Goal: Find specific page/section: Find specific page/section

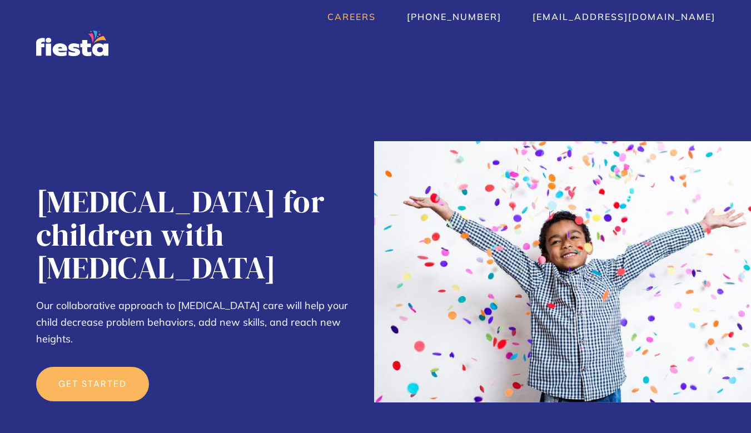
click at [376, 18] on link "Careers" at bounding box center [351, 16] width 48 height 11
click at [376, 11] on link "Careers" at bounding box center [351, 16] width 48 height 11
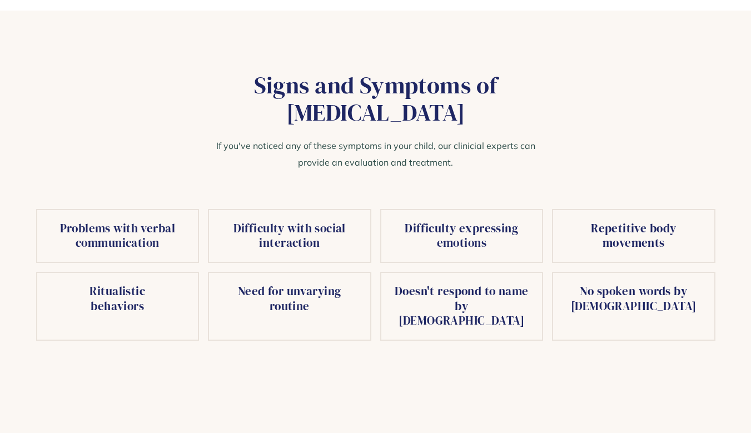
scroll to position [1844, 0]
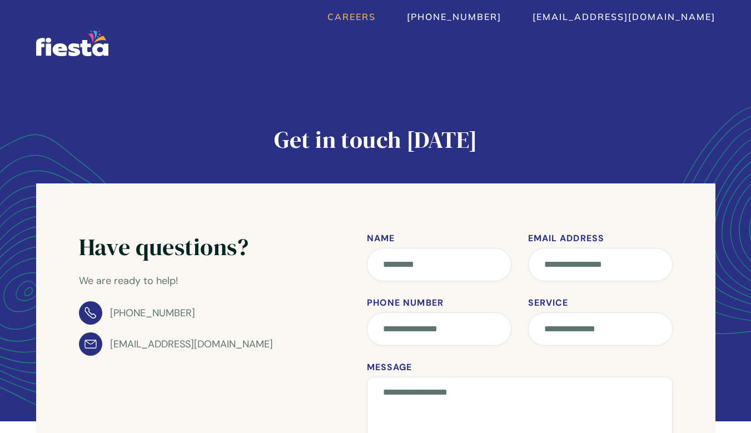
click at [376, 14] on link "Careers" at bounding box center [351, 16] width 48 height 11
